Goal: Information Seeking & Learning: Learn about a topic

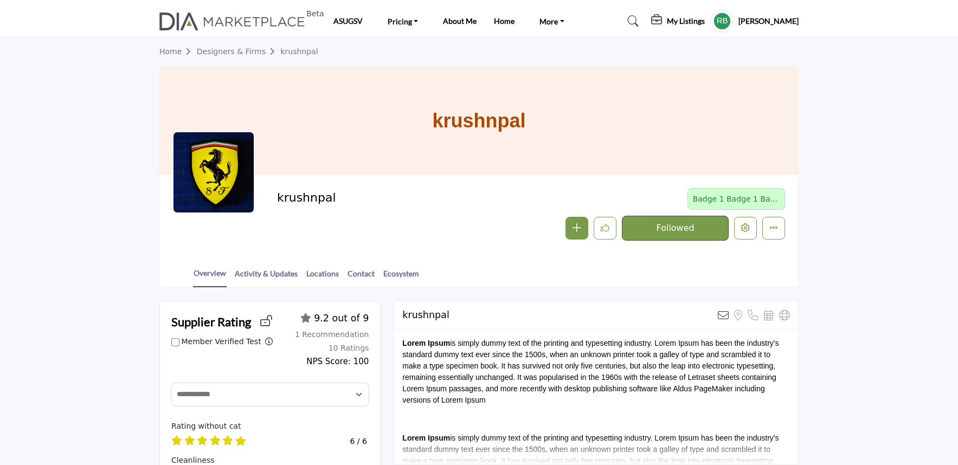
click at [553, 128] on div "krushnpal" at bounding box center [479, 121] width 638 height 108
click at [452, 117] on h1 "krushnpal" at bounding box center [478, 121] width 93 height 108
drag, startPoint x: 414, startPoint y: 121, endPoint x: 328, endPoint y: 191, distance: 110.1
click at [328, 191] on div "krushnpal [GEOGRAPHIC_DATA] Badge 1 Badge 1 Badge 1 Badge 1 Badge 1 Badge 1 Fol…" at bounding box center [478, 177] width 639 height 222
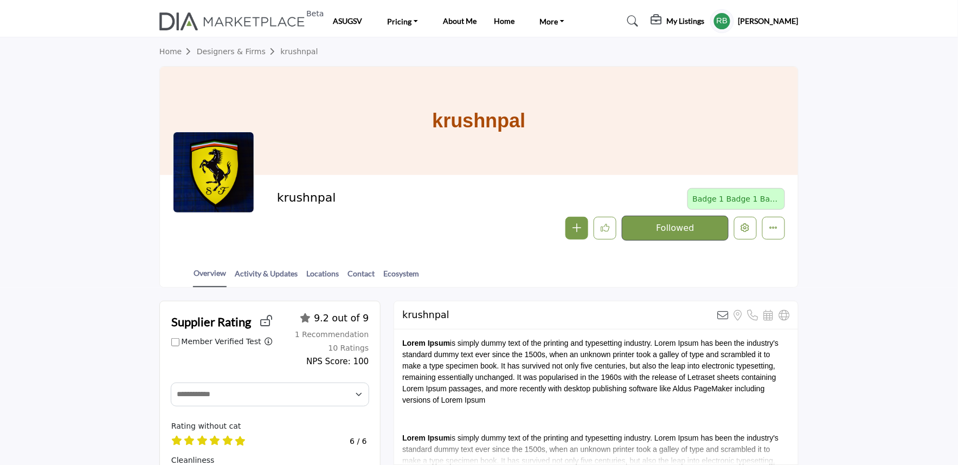
click at [235, 210] on div at bounding box center [213, 172] width 81 height 81
click at [217, 186] on div at bounding box center [213, 172] width 81 height 81
click at [217, 185] on div at bounding box center [213, 172] width 81 height 81
click at [224, 242] on div "krushnpal Badge 1 Badge 1 Badge 1 Badge 1 Badge 1 Badge 1 Follow Followed Messa…" at bounding box center [479, 214] width 638 height 79
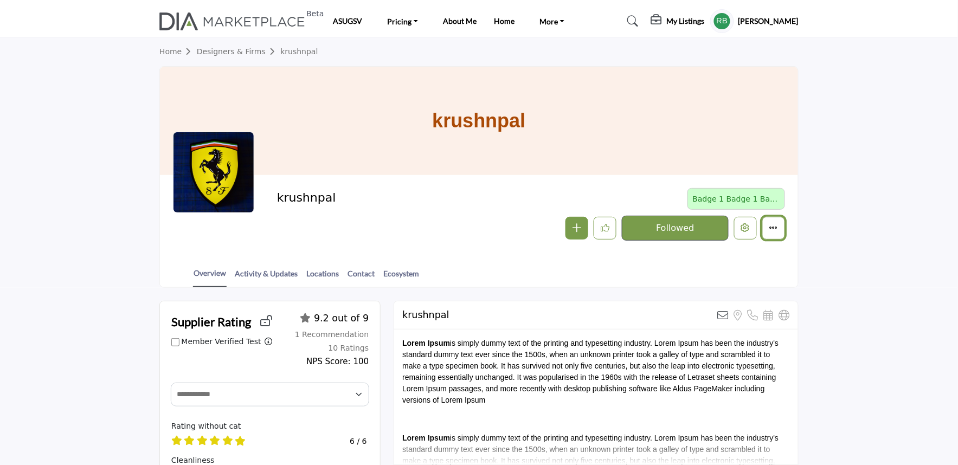
click at [772, 235] on button "More details" at bounding box center [773, 228] width 23 height 23
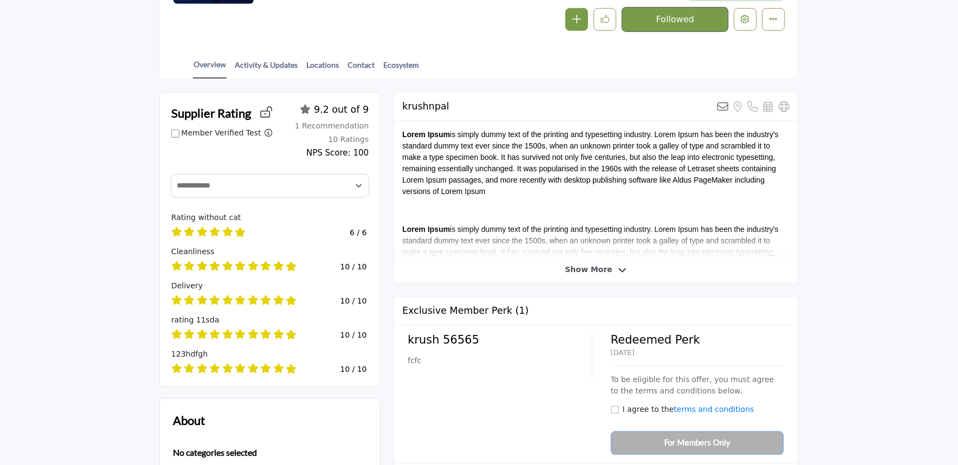
scroll to position [241, 0]
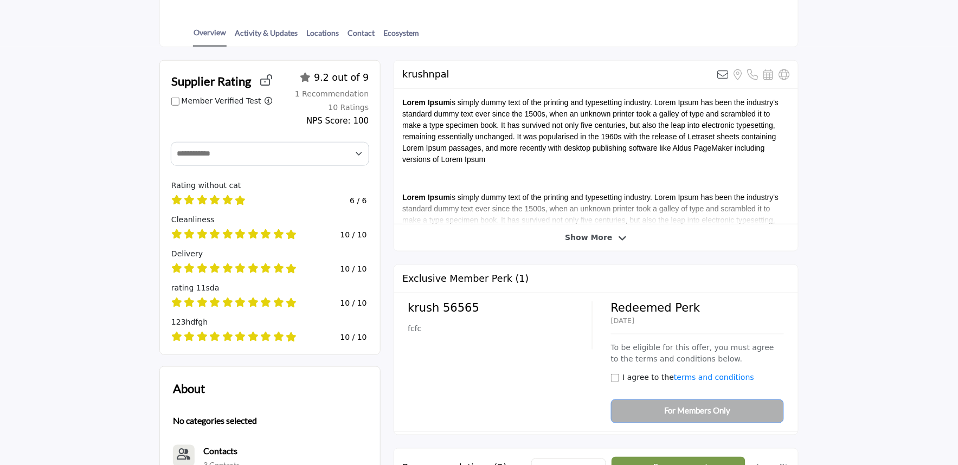
click at [588, 241] on span "Show More" at bounding box center [588, 237] width 47 height 11
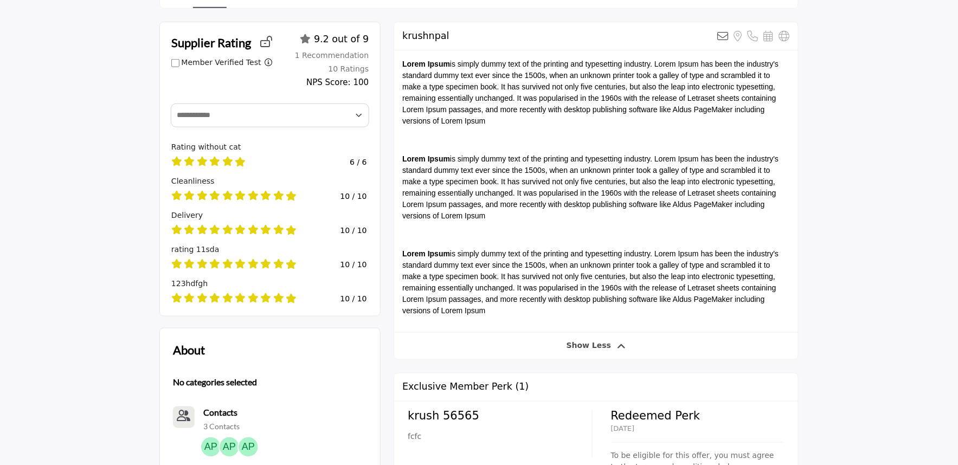
scroll to position [301, 0]
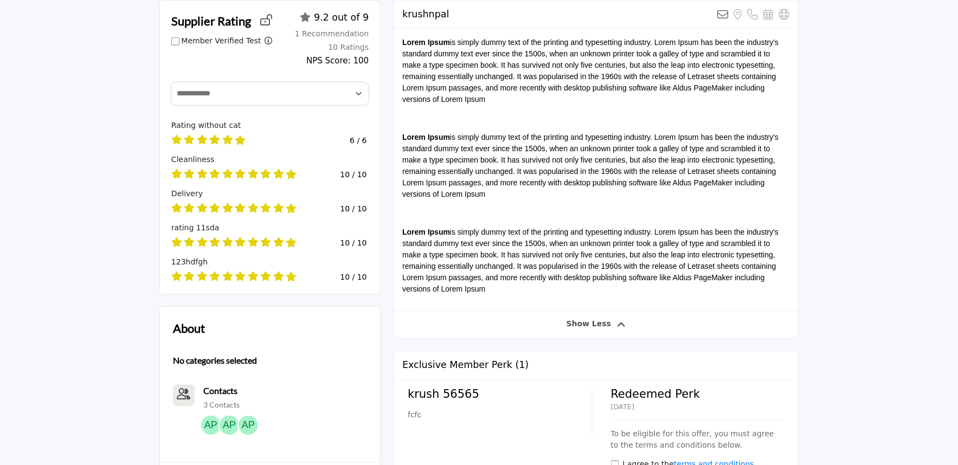
click at [581, 330] on span "Show Less" at bounding box center [588, 324] width 45 height 11
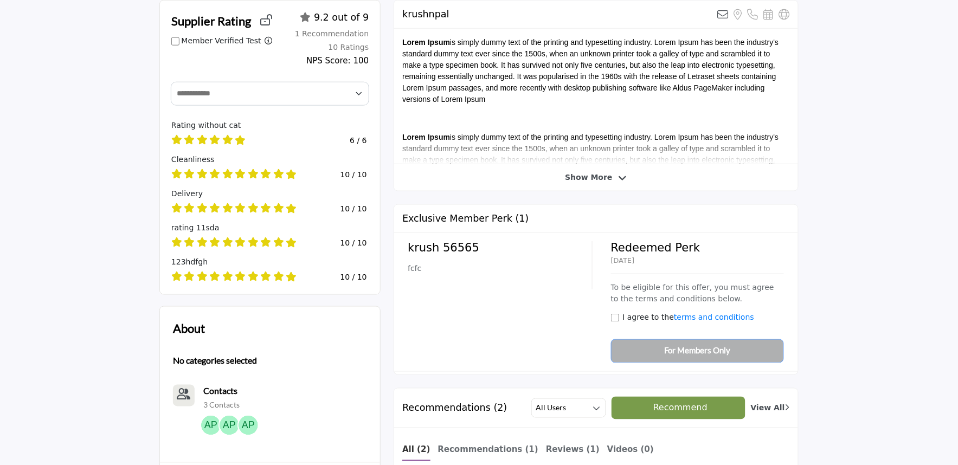
click at [699, 361] on div "Redeemed Perk [DATE] To be eligible for this offer, you must agree to the terms…" at bounding box center [693, 302] width 180 height 122
click at [654, 354] on div "Redeemed Perk [DATE] To be eligible for this offer, you must agree to the terms…" at bounding box center [693, 302] width 180 height 122
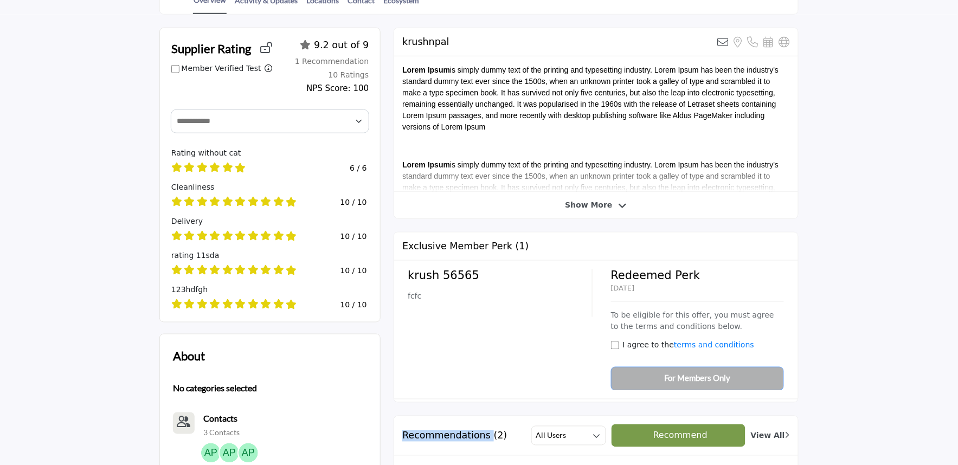
scroll to position [421, 0]
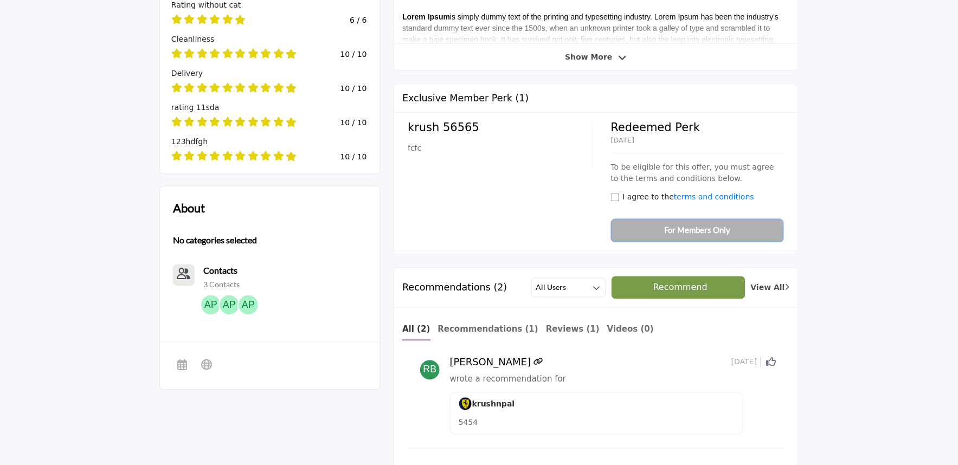
click at [753, 332] on div "All (2) Recommendations (1) Reviews (1) Videos (0)" at bounding box center [596, 332] width 388 height 17
click at [673, 244] on div "krush 56565 fcfc Redeemed Perk [DATE] To be eligible for this offer, you must a…" at bounding box center [596, 182] width 404 height 139
click at [528, 242] on div "krush 56565 fcfc Redeemed Perk [DATE] To be eligible for this offer, you must a…" at bounding box center [596, 182] width 377 height 122
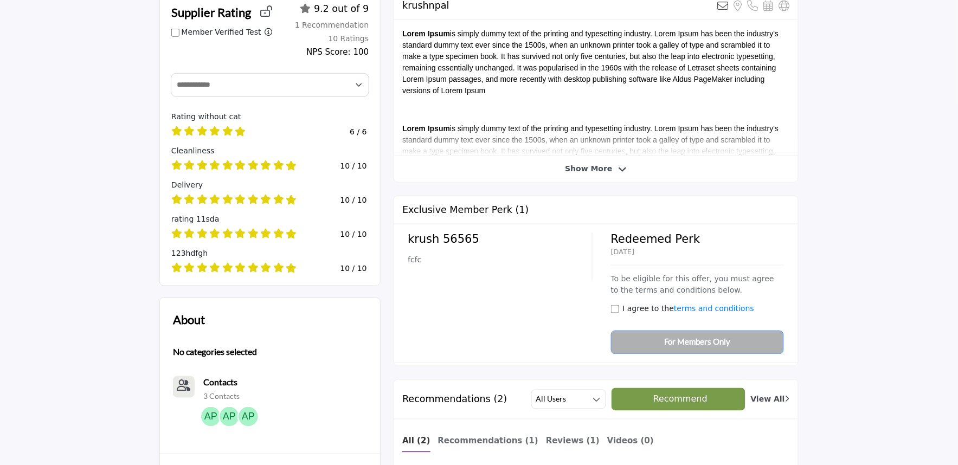
scroll to position [180, 0]
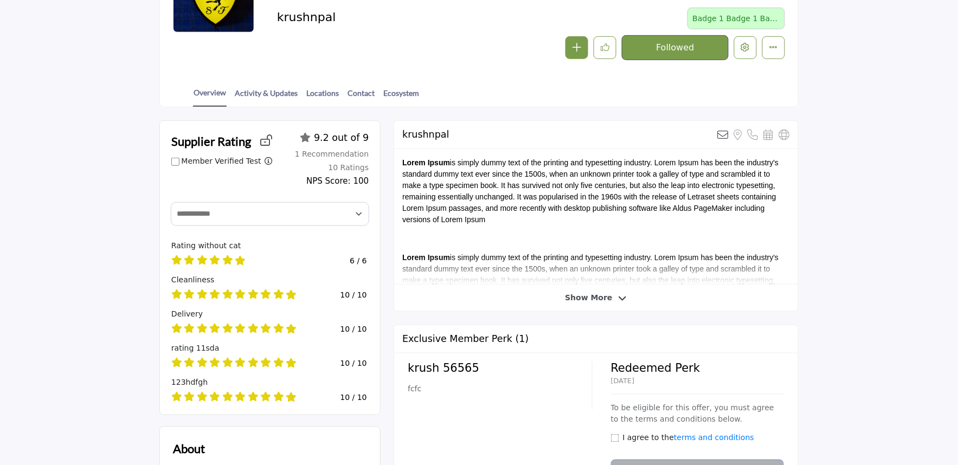
click at [288, 297] on icon at bounding box center [291, 295] width 11 height 10
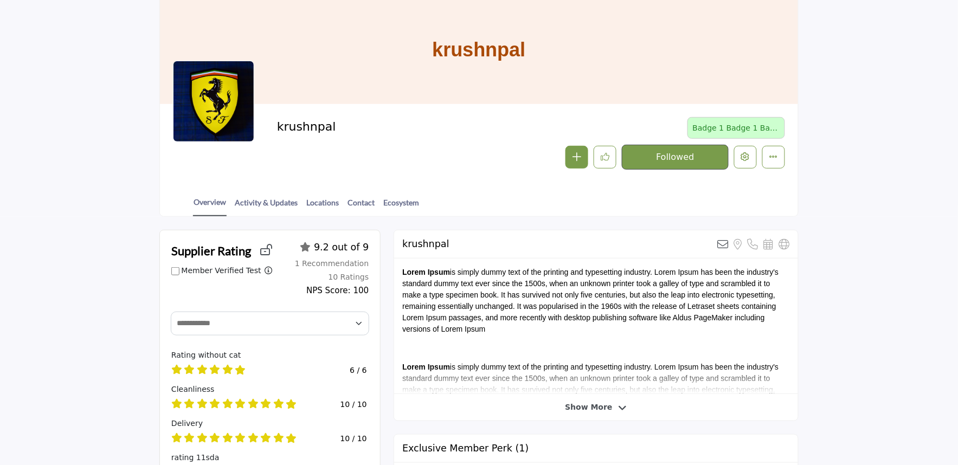
scroll to position [0, 0]
